Goal: Task Accomplishment & Management: Complete application form

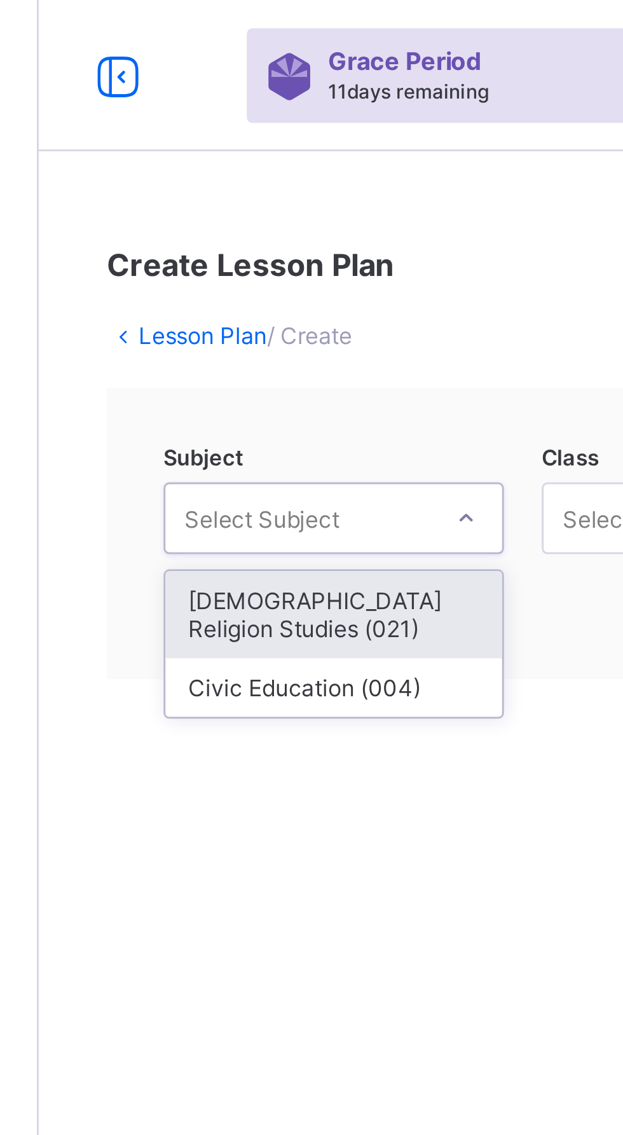
click at [248, 196] on div "[DEMOGRAPHIC_DATA] Religion Studies (021)" at bounding box center [251, 206] width 113 height 29
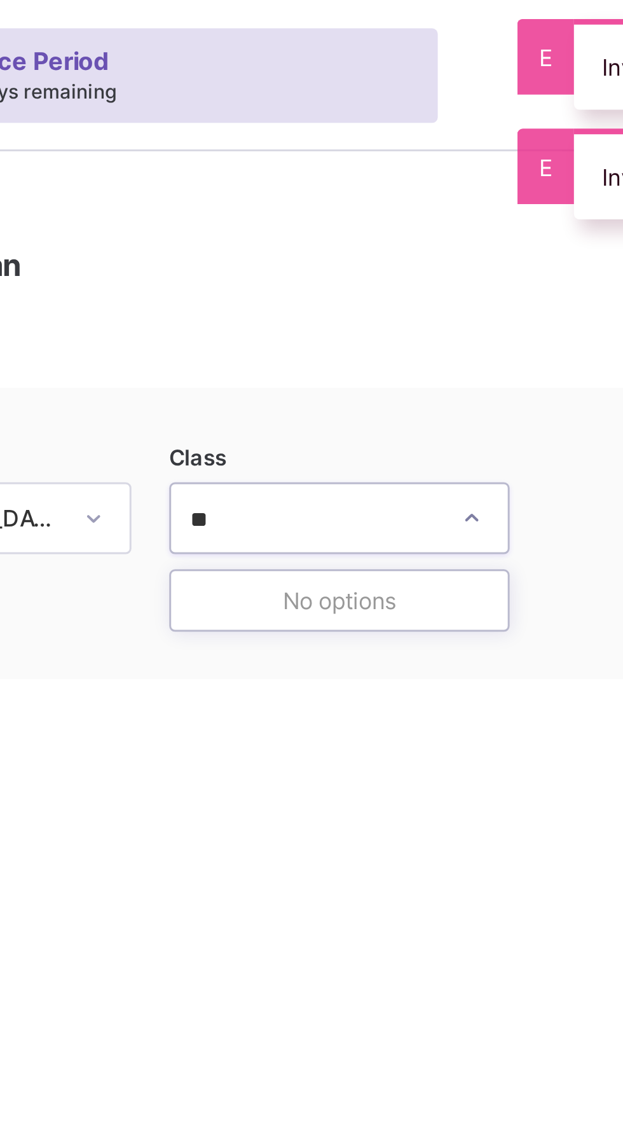
type input "***"
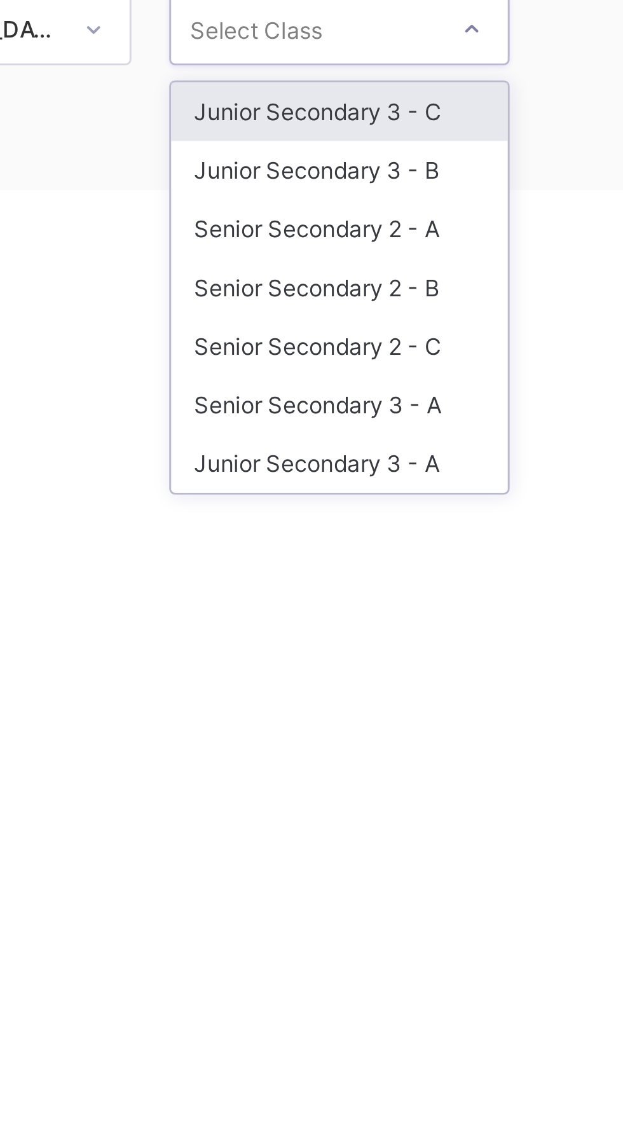
click at [364, 299] on div "Senior Secondary 3 - A" at bounding box center [378, 301] width 113 height 20
